Goal: Information Seeking & Learning: Learn about a topic

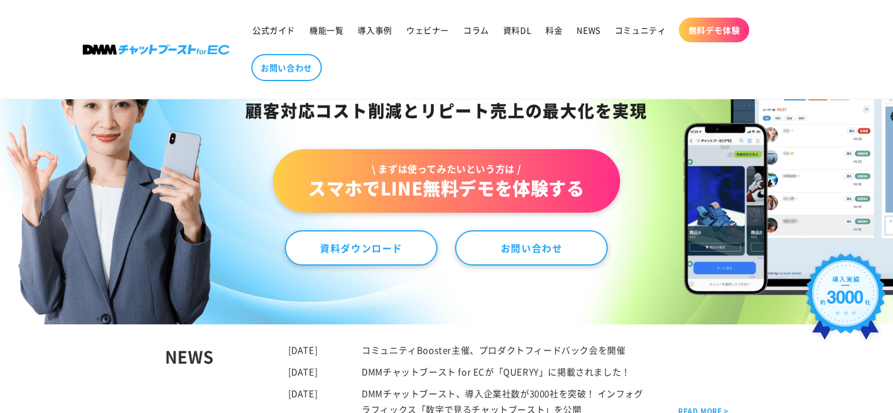
scroll to position [235, 0]
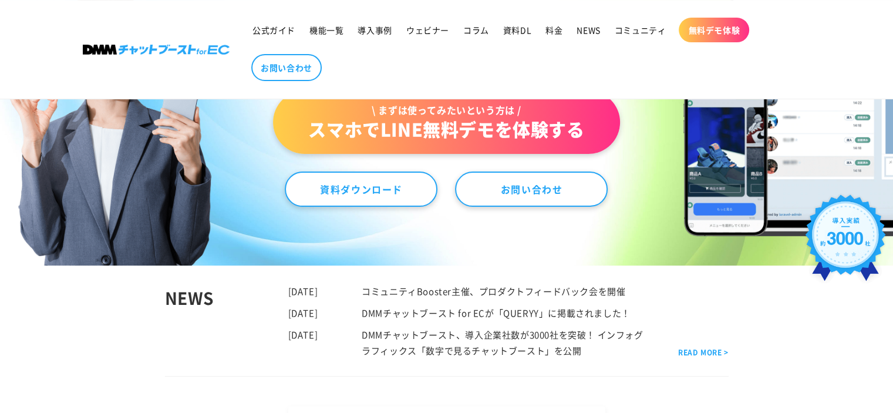
click at [716, 29] on span "無料デモ体験" at bounding box center [714, 30] width 52 height 11
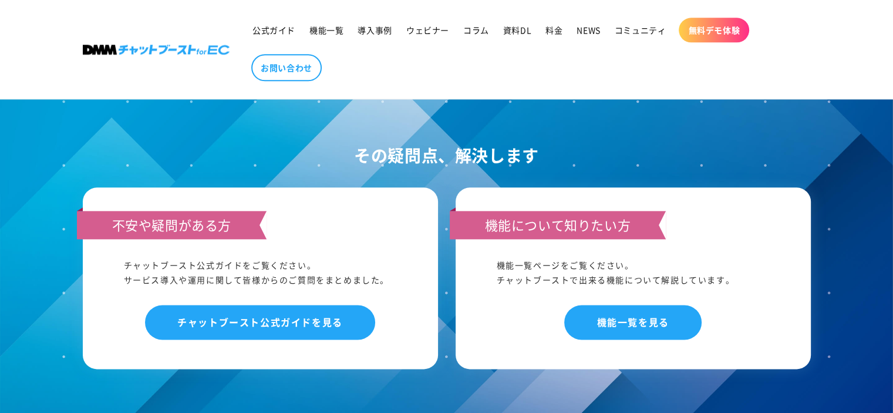
scroll to position [1431, 0]
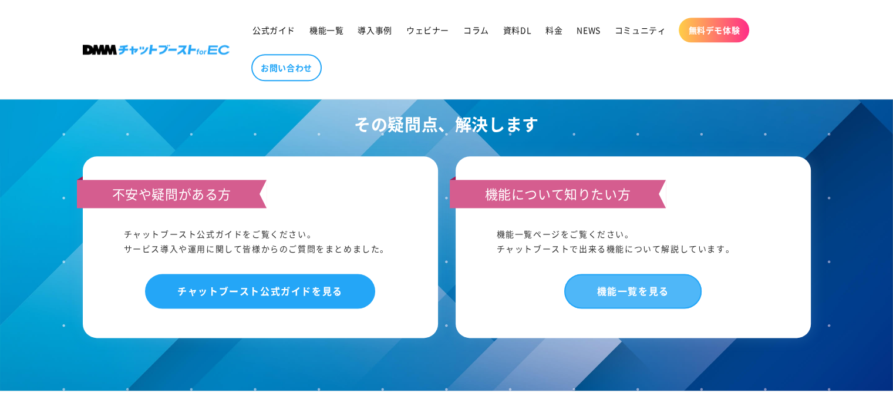
click at [615, 274] on link "機能一覧を見る" at bounding box center [632, 291] width 137 height 35
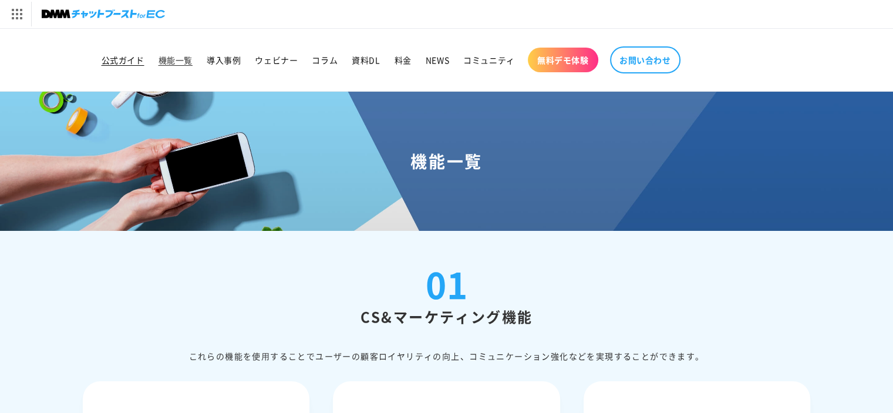
click at [129, 58] on span "公式ガイド" at bounding box center [123, 60] width 43 height 11
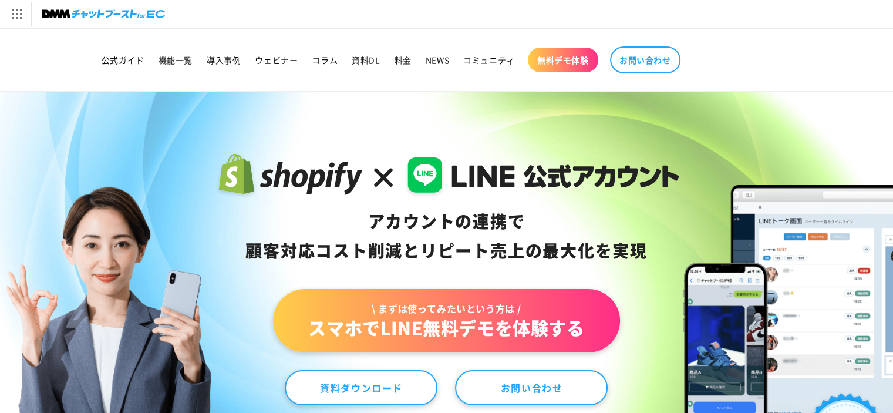
click at [130, 16] on img at bounding box center [103, 14] width 123 height 16
click at [498, 309] on span "\ まずは使ってみたいという方は /" at bounding box center [446, 308] width 276 height 13
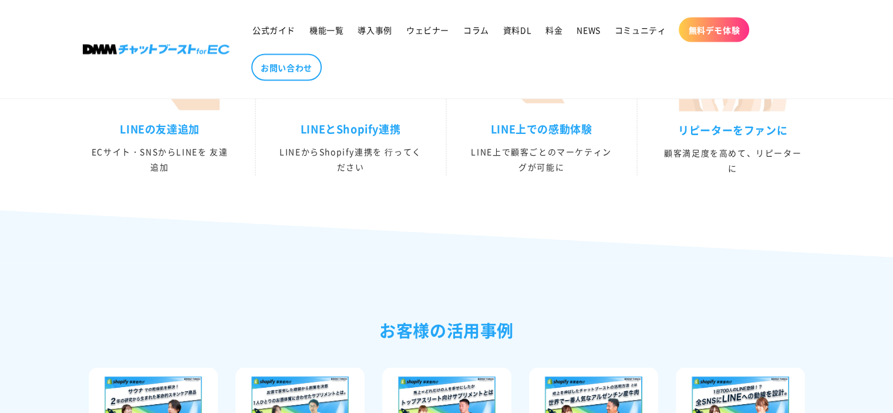
scroll to position [2267, 0]
